Goal: Find specific page/section: Find specific page/section

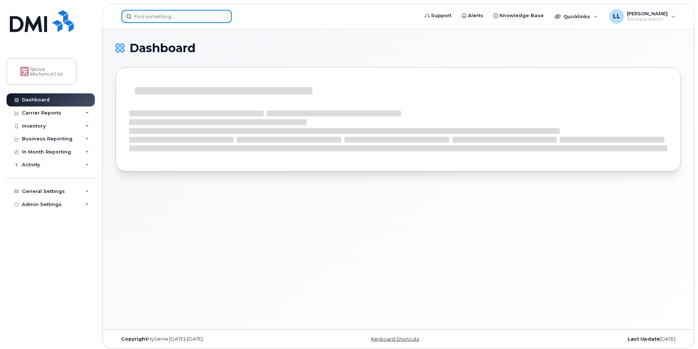
click at [187, 19] on input at bounding box center [176, 16] width 111 height 13
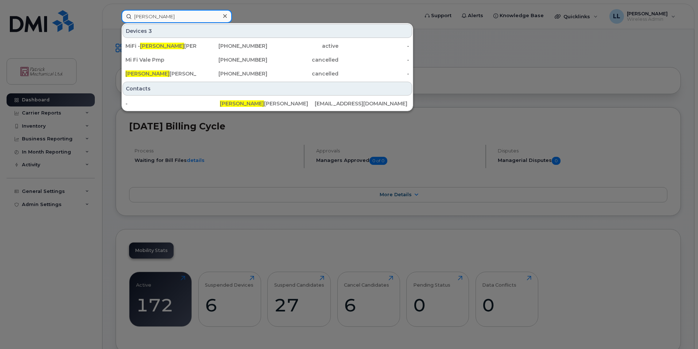
type input "[PERSON_NAME]"
click at [112, 157] on div at bounding box center [349, 174] width 698 height 349
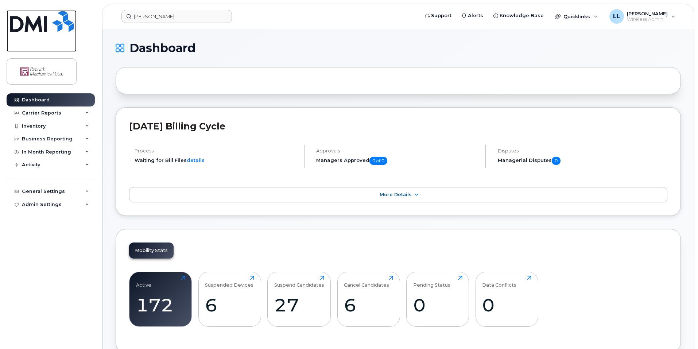
click at [57, 32] on link at bounding box center [42, 31] width 70 height 42
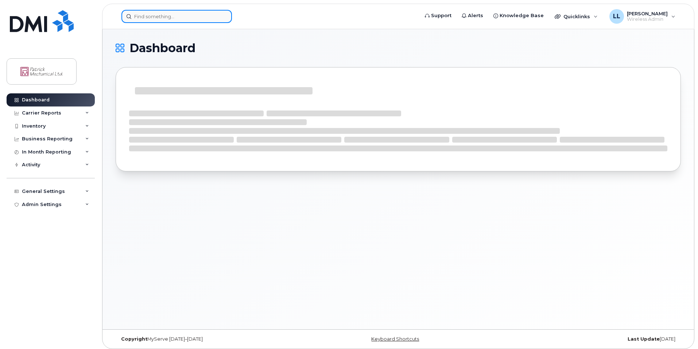
click at [189, 18] on input at bounding box center [176, 16] width 111 height 13
